Goal: Task Accomplishment & Management: Manage account settings

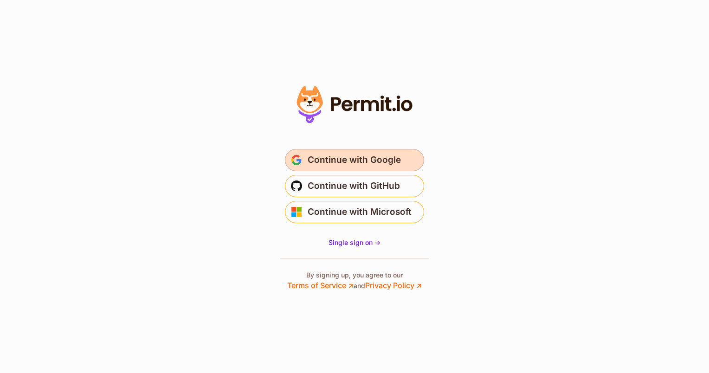
click at [327, 153] on span "Continue with Google" at bounding box center [354, 160] width 93 height 15
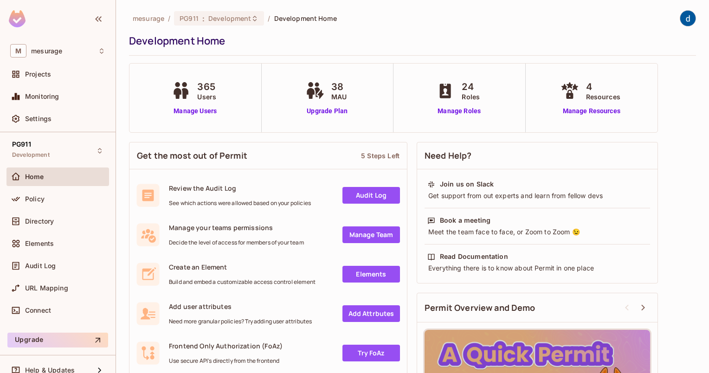
click at [200, 84] on span "365" at bounding box center [206, 87] width 19 height 14
click at [199, 111] on link "Manage Users" at bounding box center [194, 111] width 51 height 10
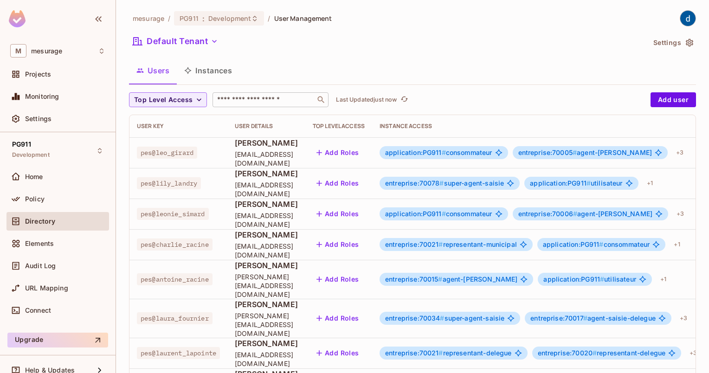
click at [247, 103] on input "text" at bounding box center [263, 99] width 97 height 9
type input "*"
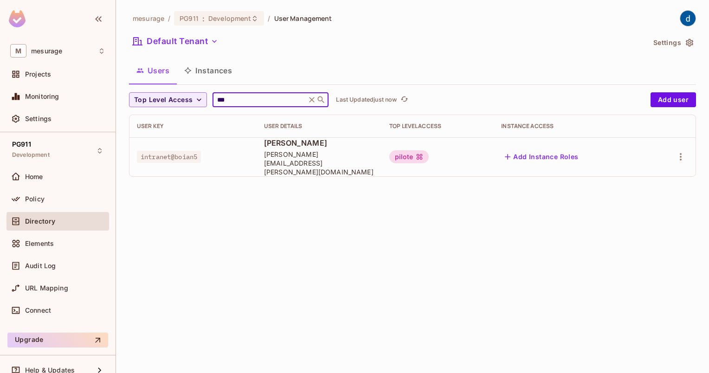
type input "***"
click at [403, 251] on div "mesurage / PG911 : Development / User Management Default Tenant Settings Users …" at bounding box center [412, 186] width 593 height 373
